Goal: Task Accomplishment & Management: Complete application form

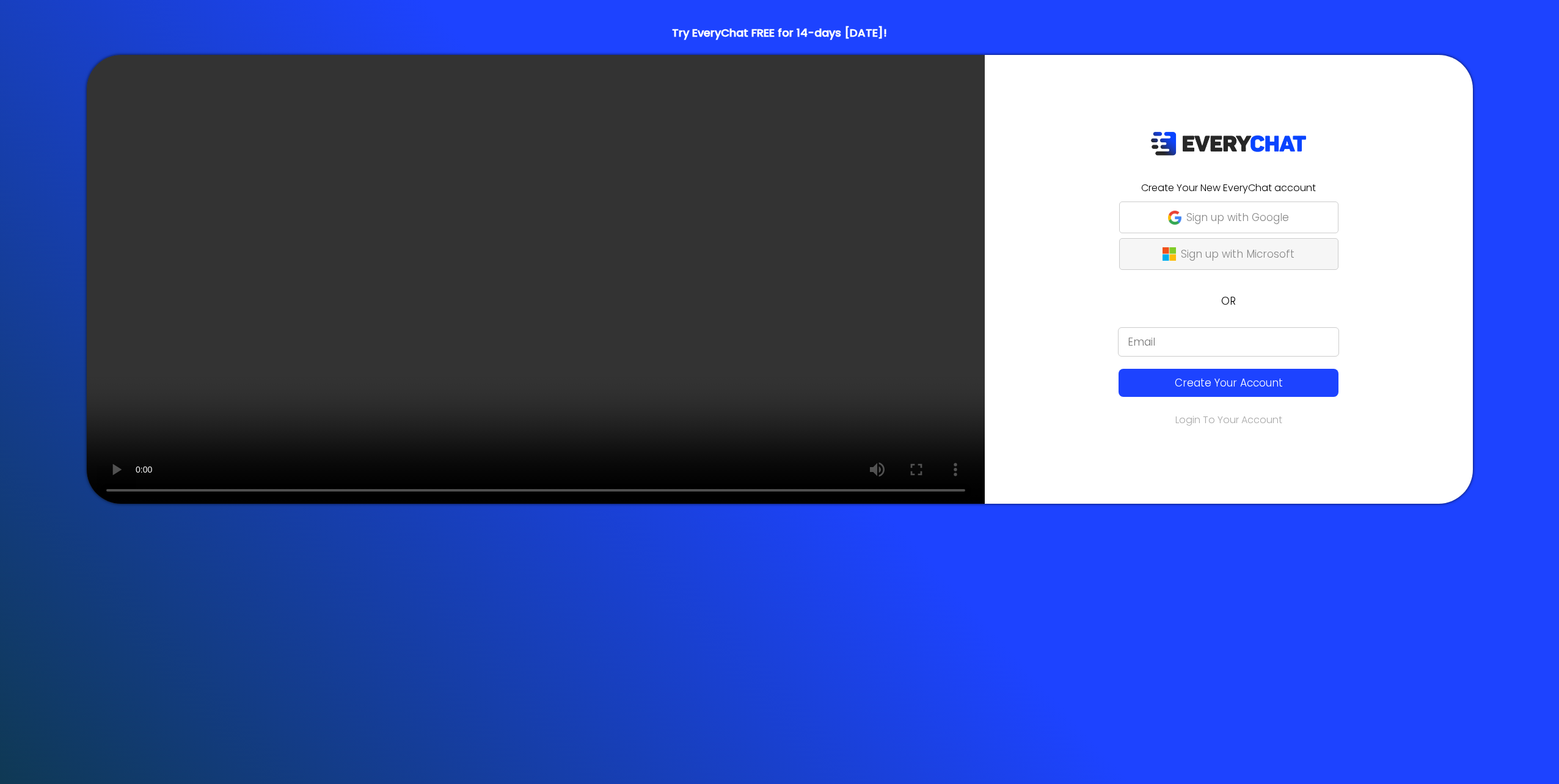
click at [1181, 246] on p "Sign up with Microsoft" at bounding box center [1238, 254] width 114 height 16
click at [1175, 418] on link "Login To Your Account" at bounding box center [1229, 420] width 107 height 14
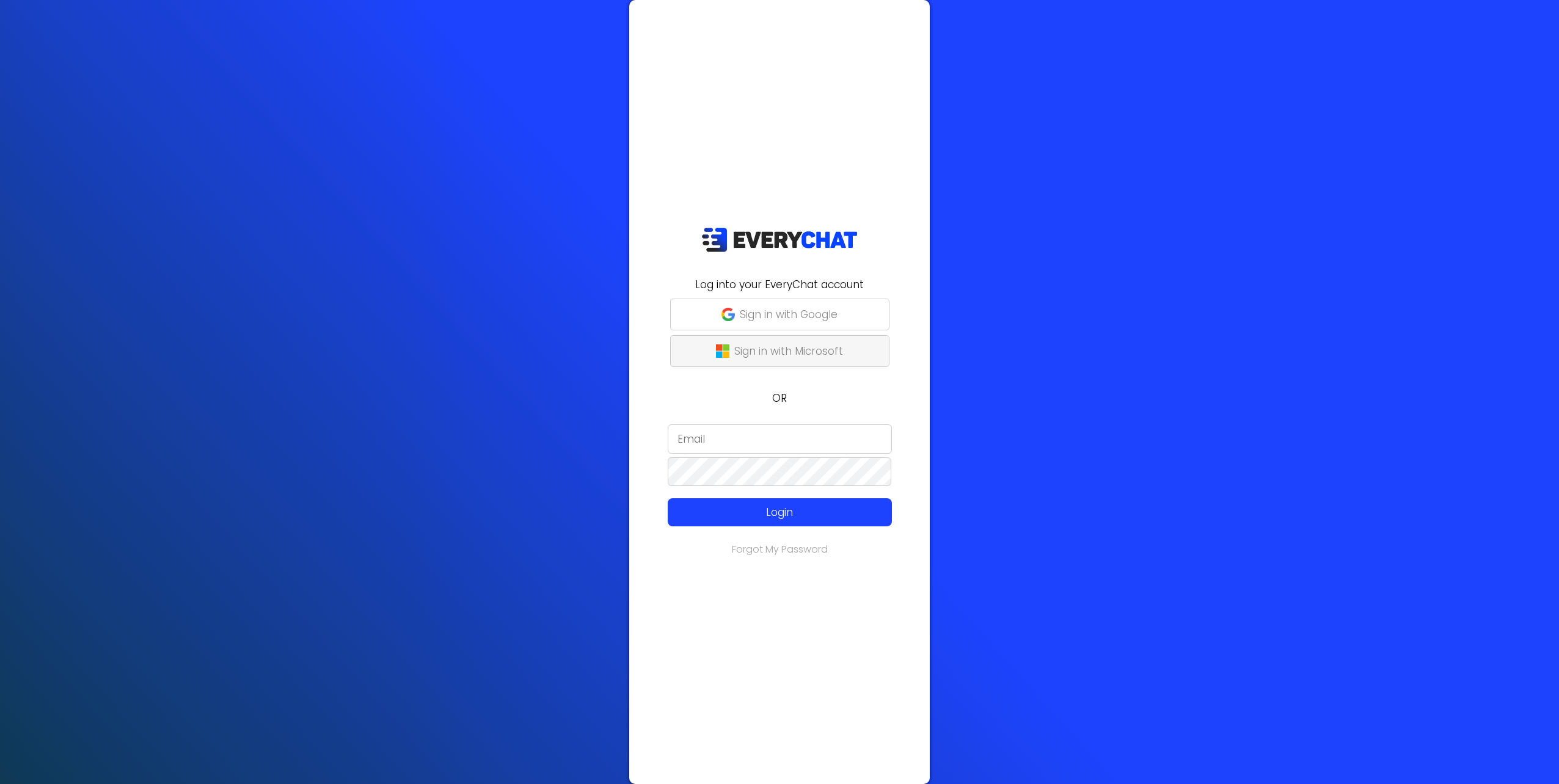
click at [716, 363] on button "Sign in with Microsoft" at bounding box center [780, 351] width 219 height 32
